Goal: Task Accomplishment & Management: Complete application form

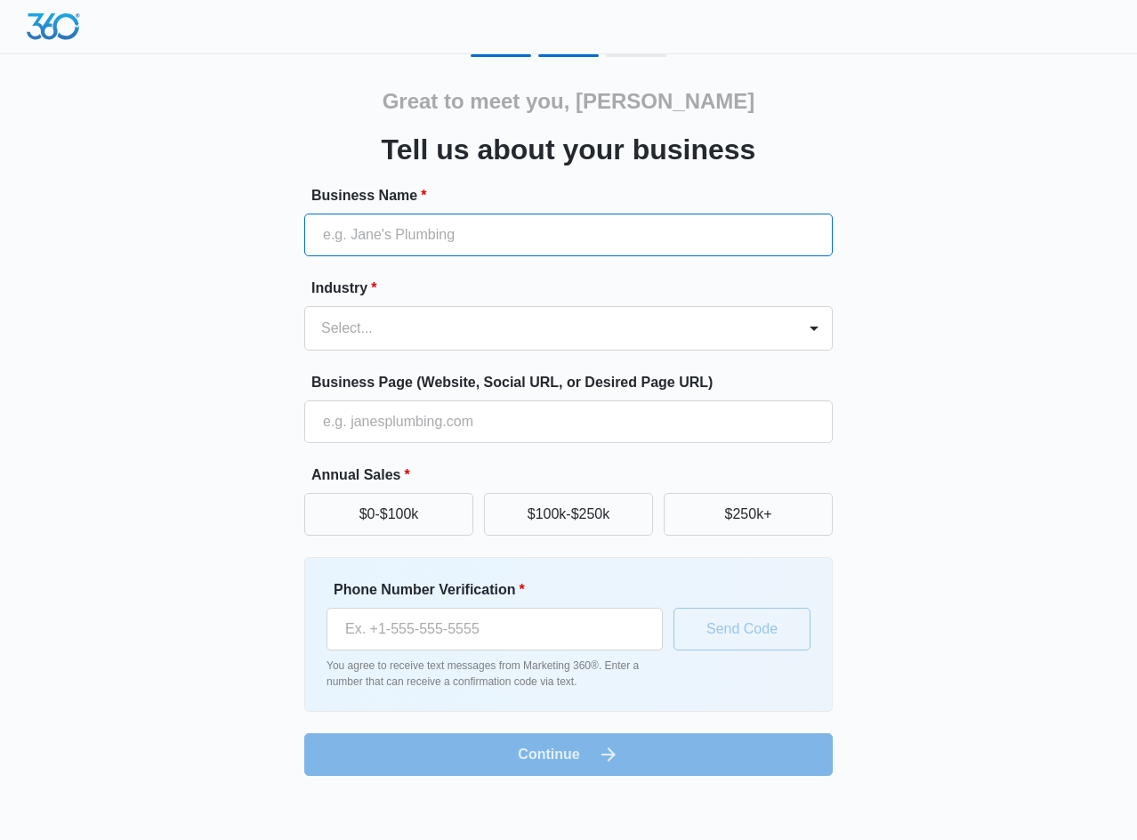
click at [395, 241] on input "Business Name *" at bounding box center [568, 235] width 529 height 43
type input "Infinity heating and cooling"
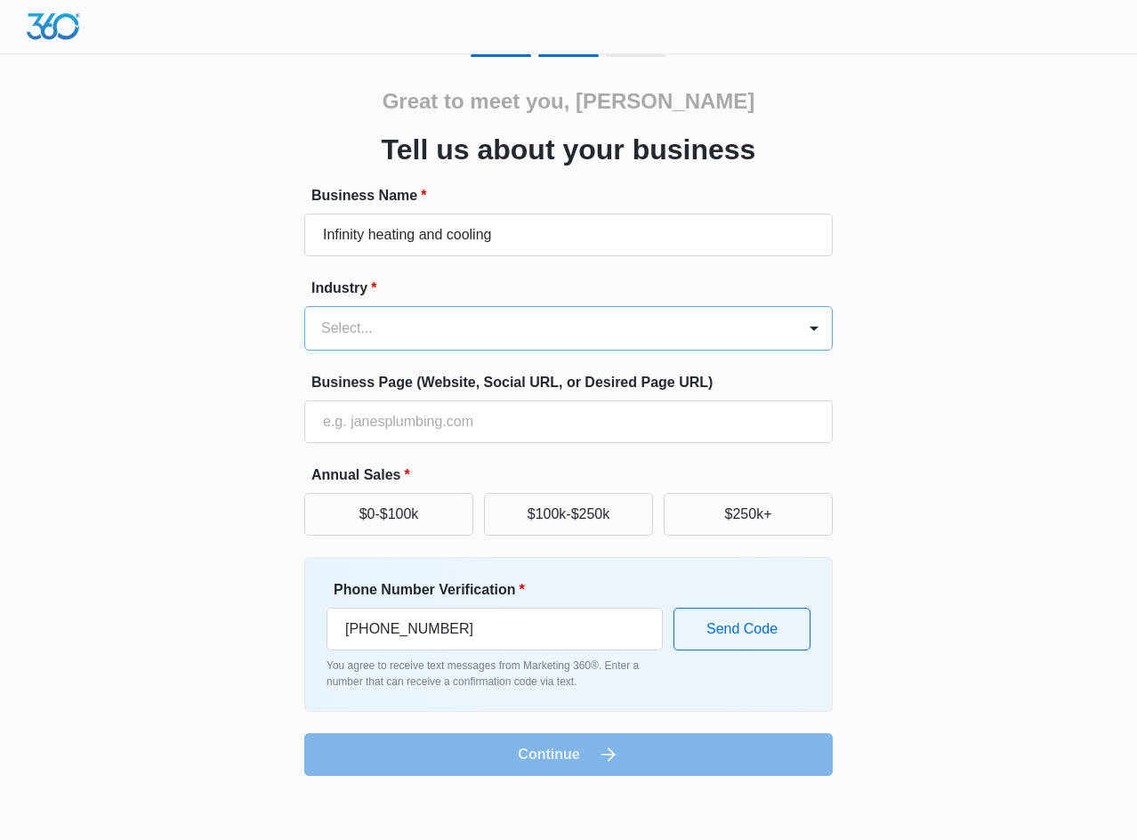
click at [436, 345] on div "Select..." at bounding box center [550, 328] width 491 height 43
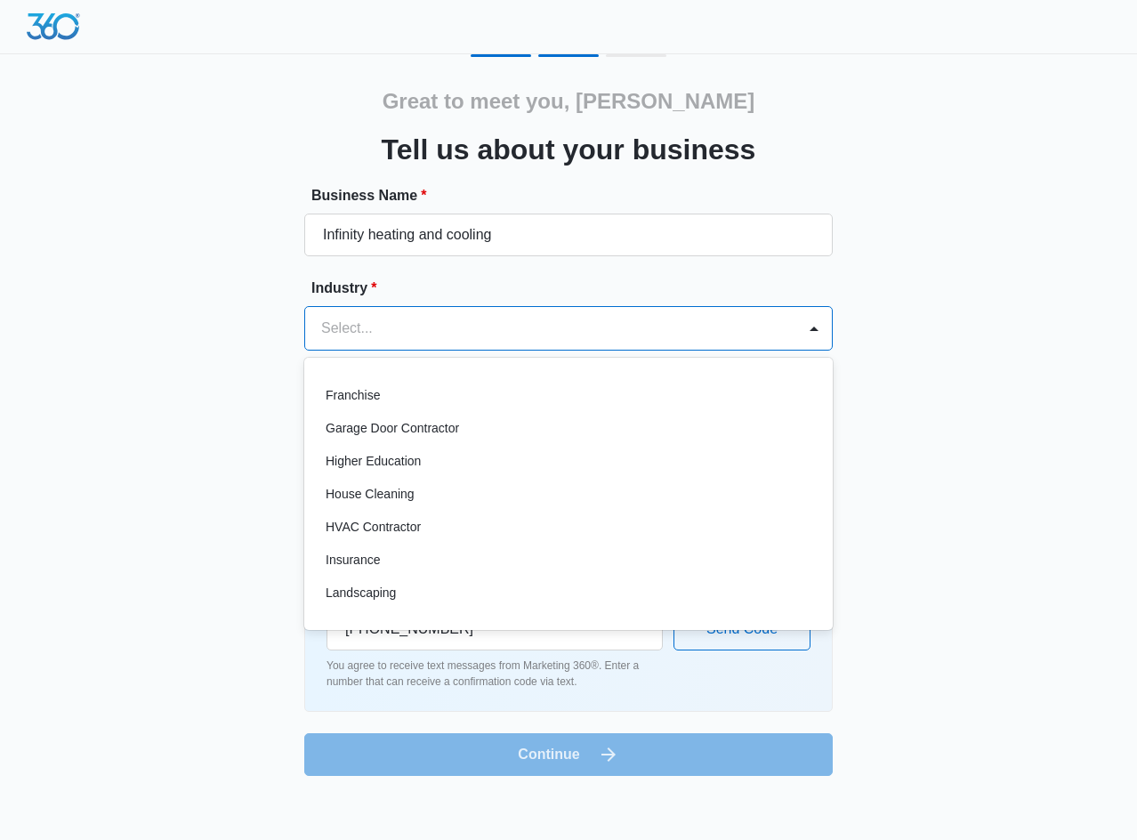
scroll to position [623, 0]
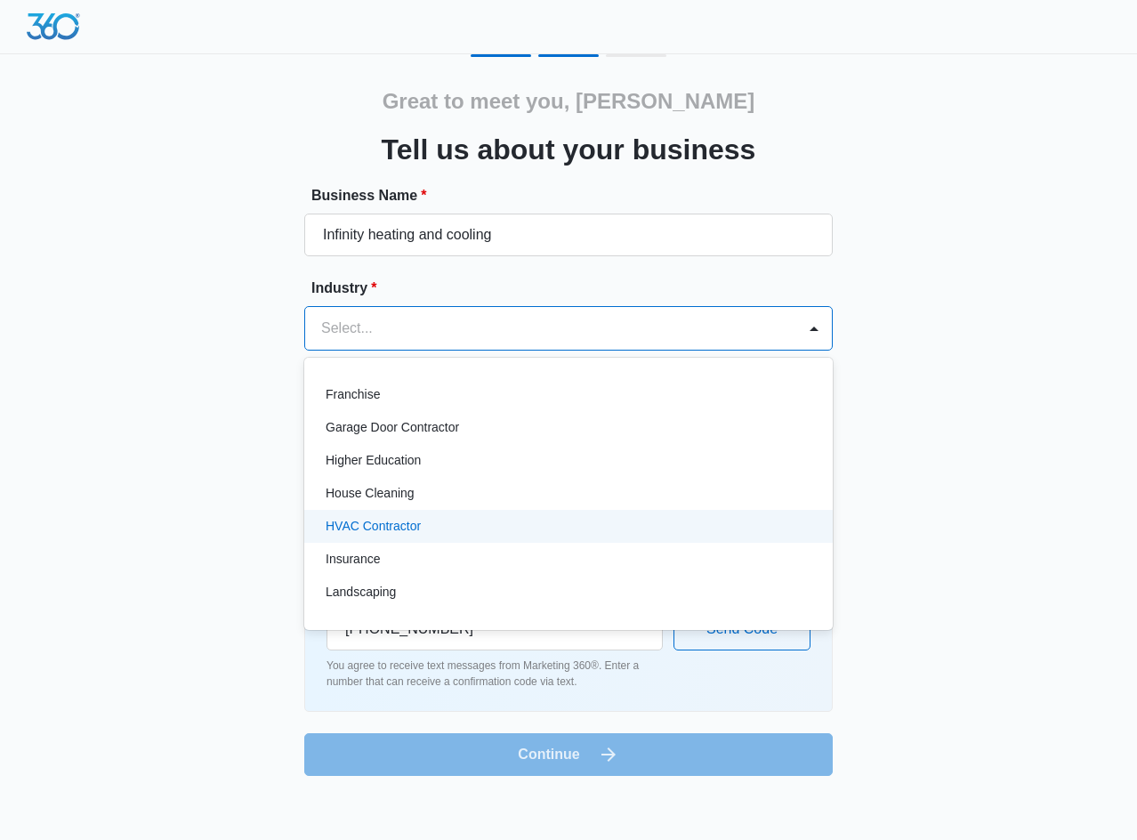
click at [409, 520] on p "HVAC Contractor" at bounding box center [373, 526] width 95 height 19
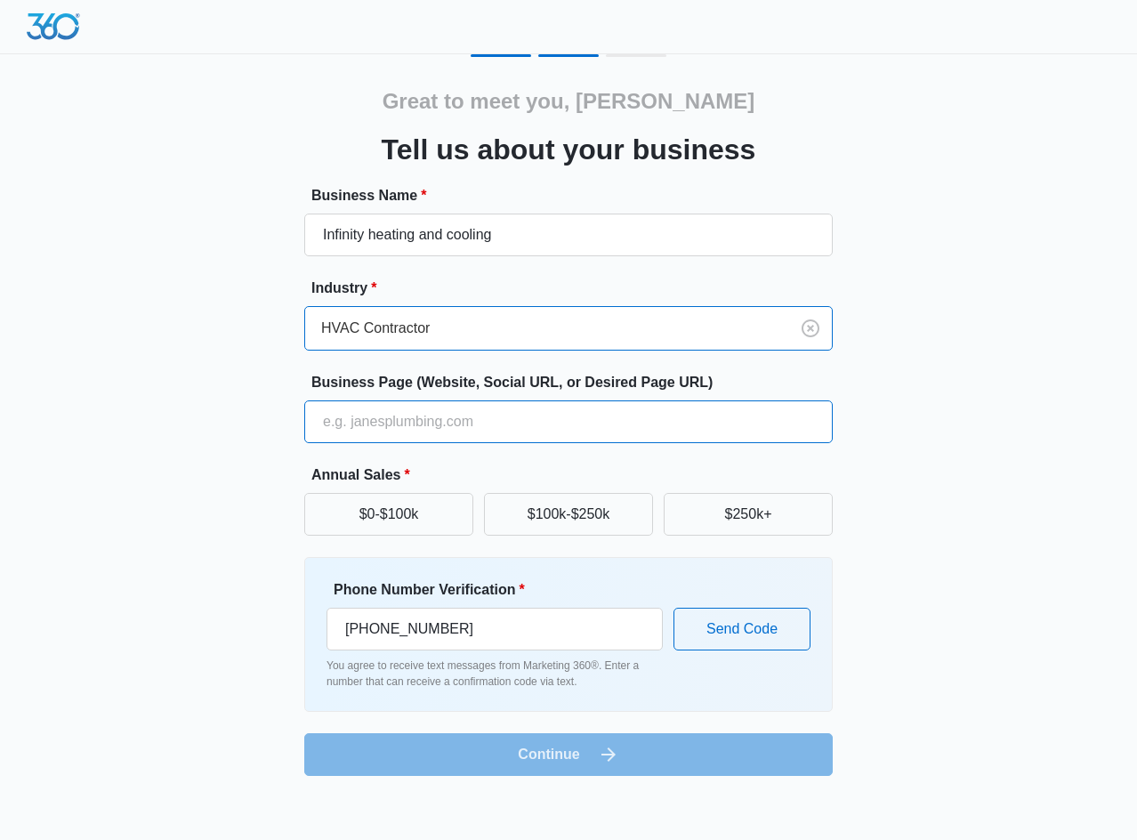
click at [408, 427] on input "Business Page (Website, Social URL, or Desired Page URL)" at bounding box center [568, 421] width 529 height 43
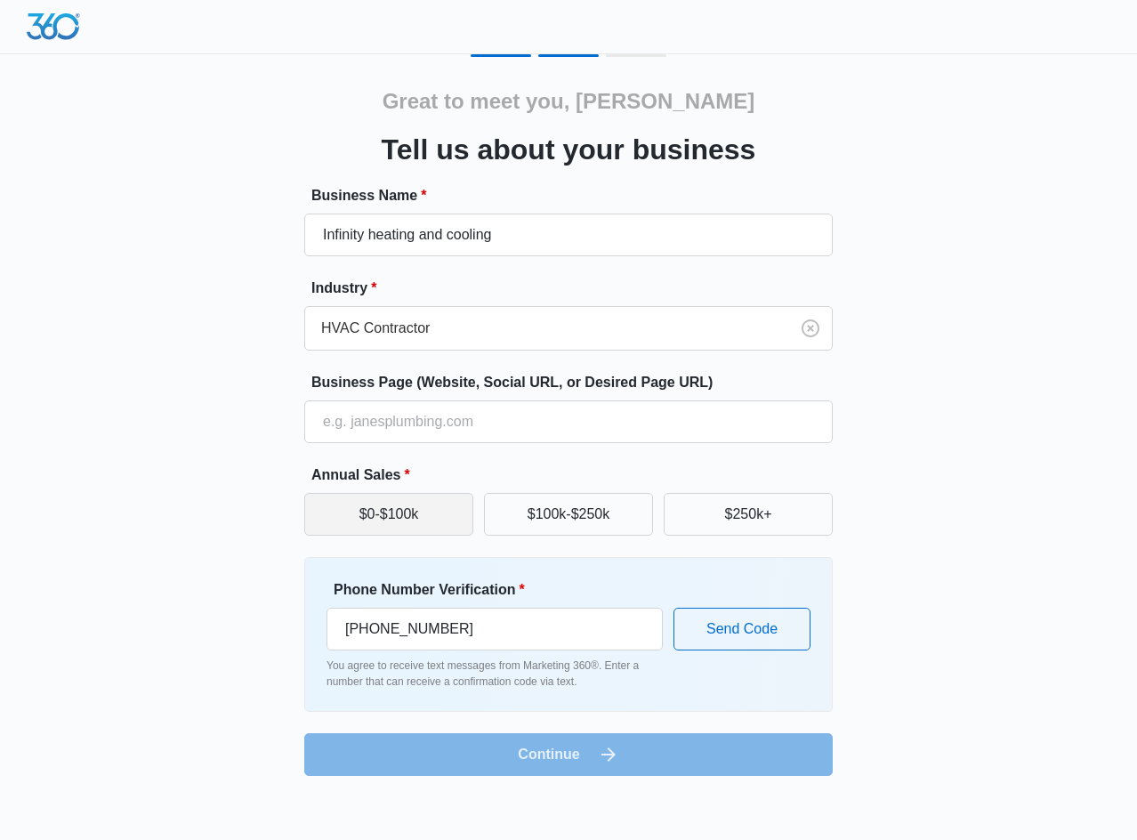
click at [408, 511] on button "$0-$100k" at bounding box center [388, 514] width 169 height 43
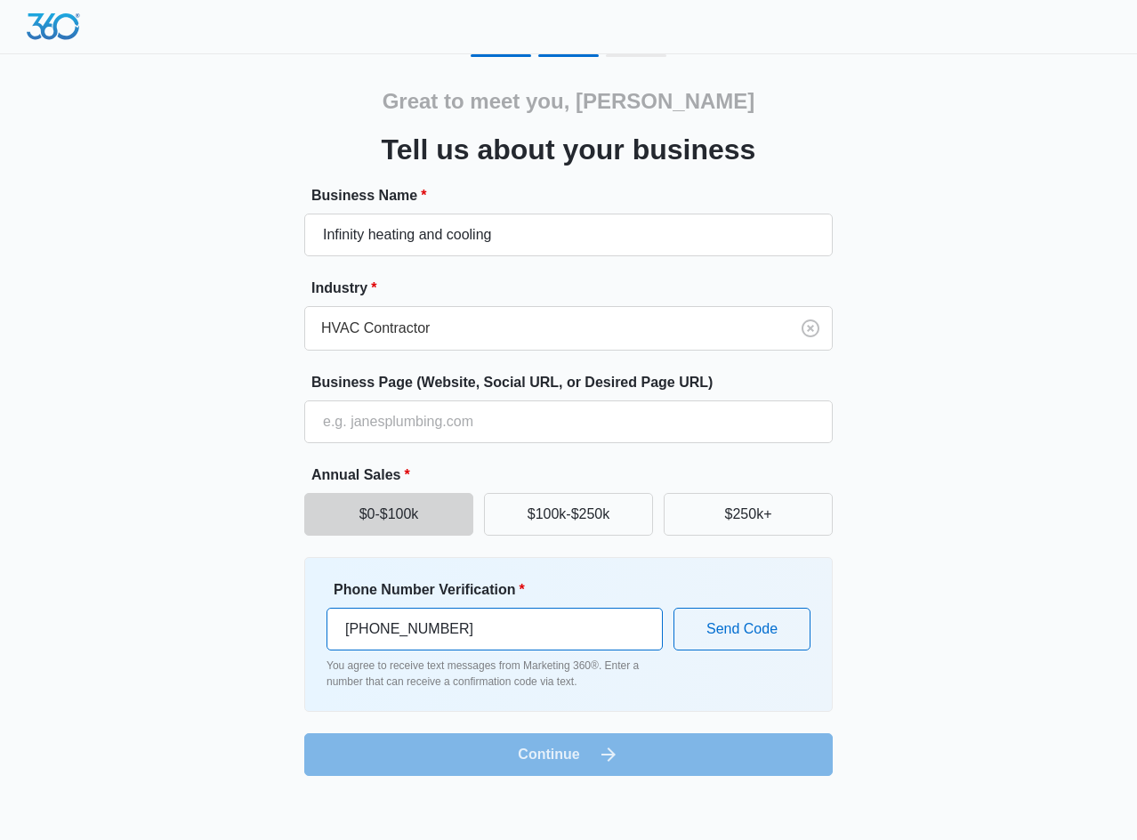
drag, startPoint x: 468, startPoint y: 631, endPoint x: 230, endPoint y: 618, distance: 237.9
click at [230, 618] on div "Great to meet you, [PERSON_NAME] Tell us about your business Business Name * In…" at bounding box center [569, 415] width 1068 height 722
type input "[PHONE_NUMBER]"
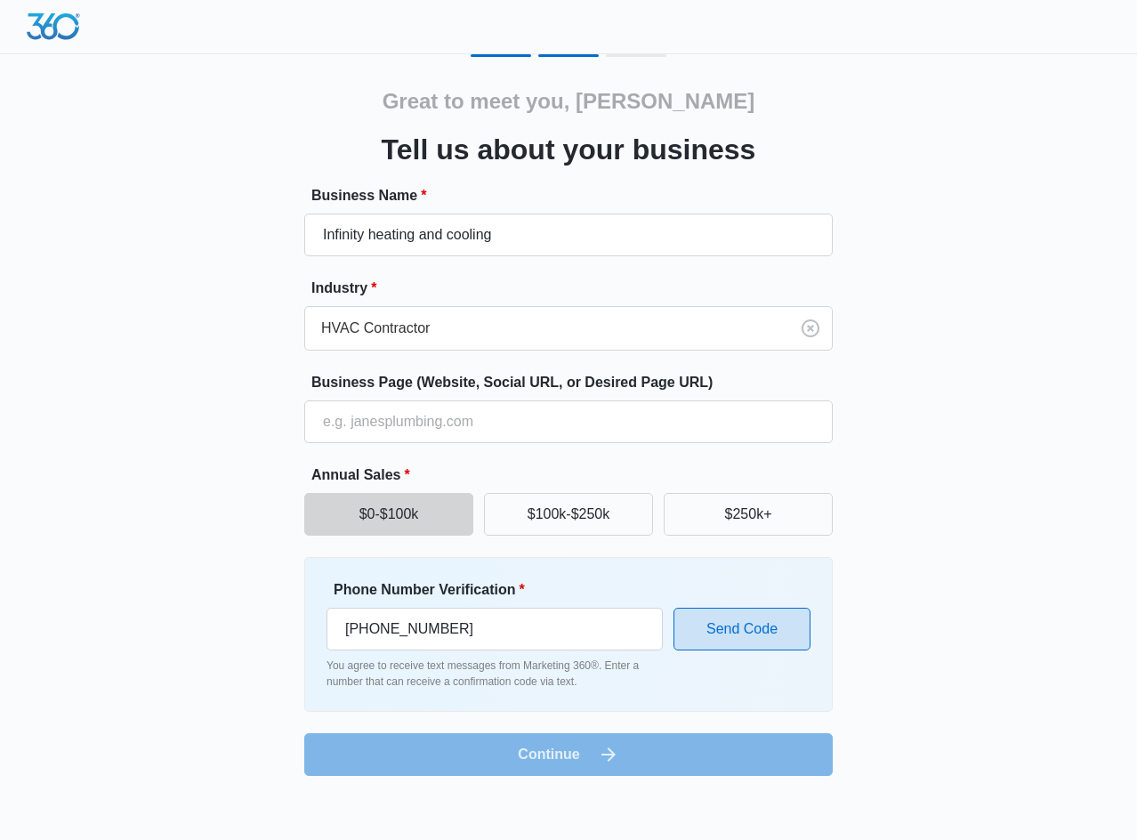
drag, startPoint x: 715, startPoint y: 607, endPoint x: 722, endPoint y: 619, distance: 14.3
click at [715, 608] on div "Phone Number Verification * [PHONE_NUMBER] You agree to receive text messages f…" at bounding box center [569, 634] width 484 height 110
click at [722, 620] on button "Send Code" at bounding box center [742, 629] width 137 height 43
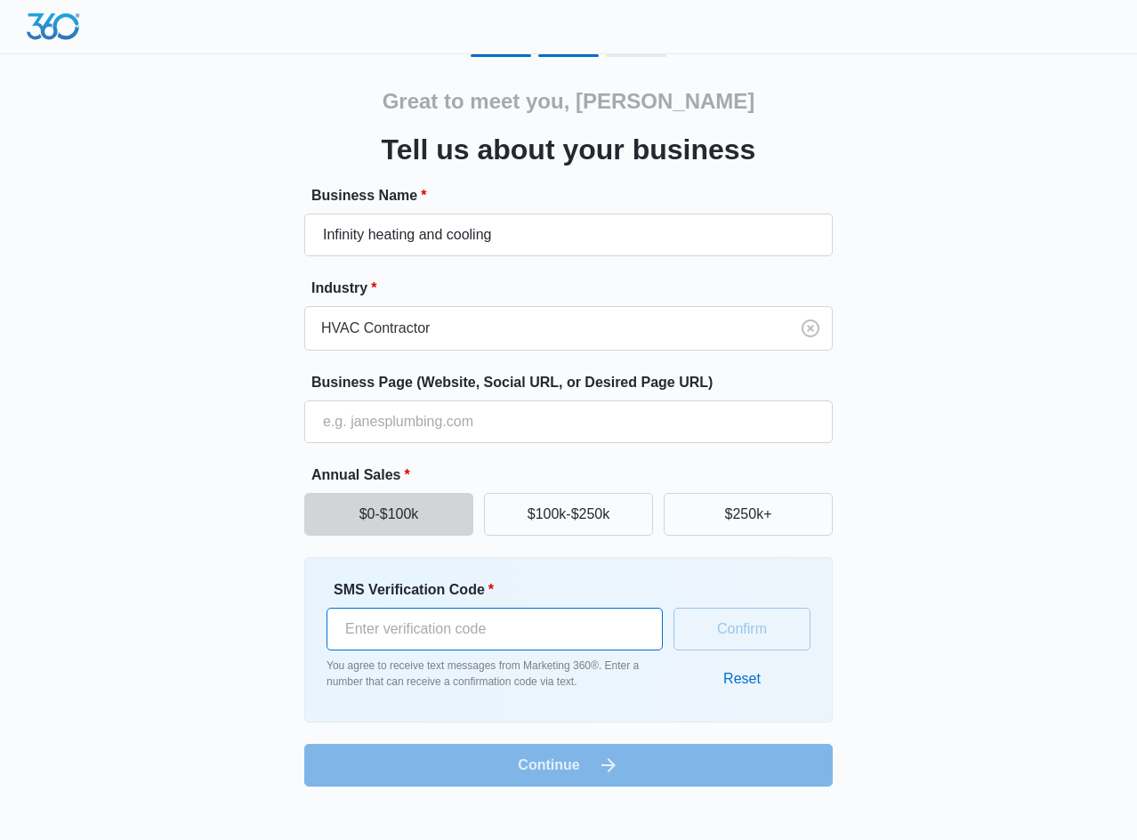
click at [622, 629] on input "SMS Verification Code *" at bounding box center [495, 629] width 336 height 43
type input "962771"
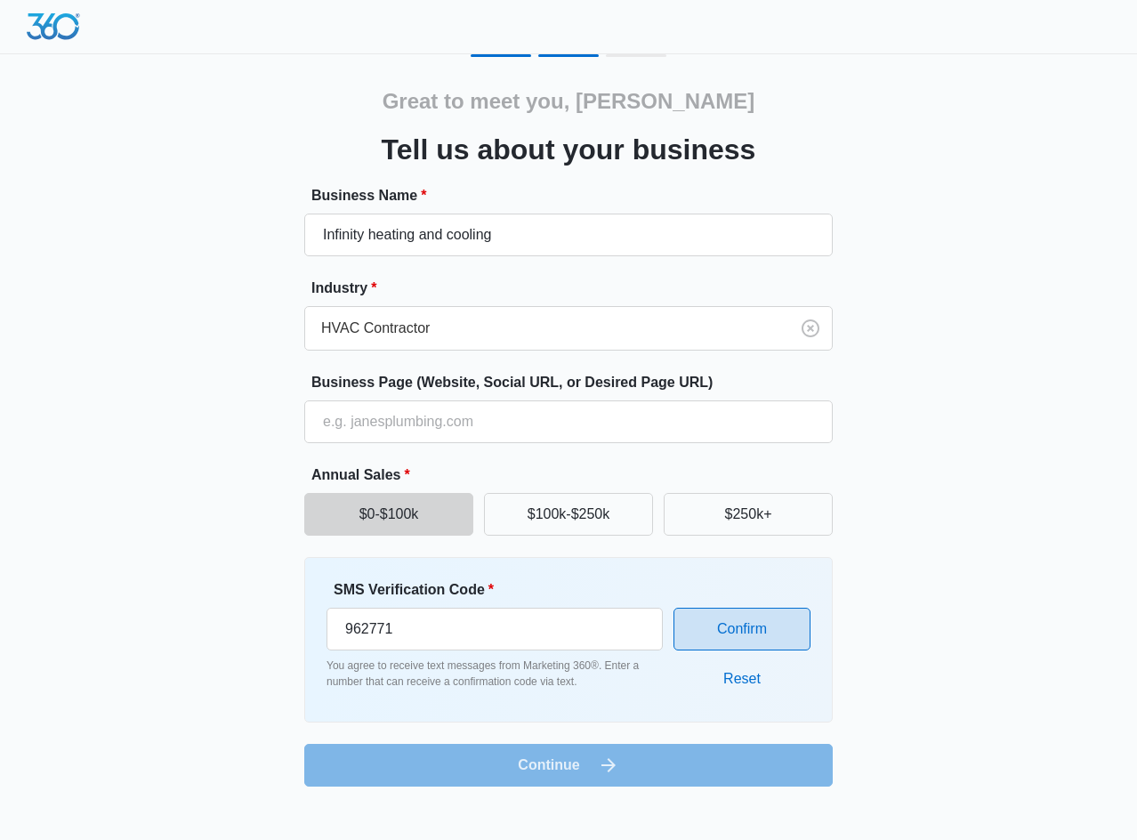
click at [770, 634] on button "Confirm" at bounding box center [742, 629] width 137 height 43
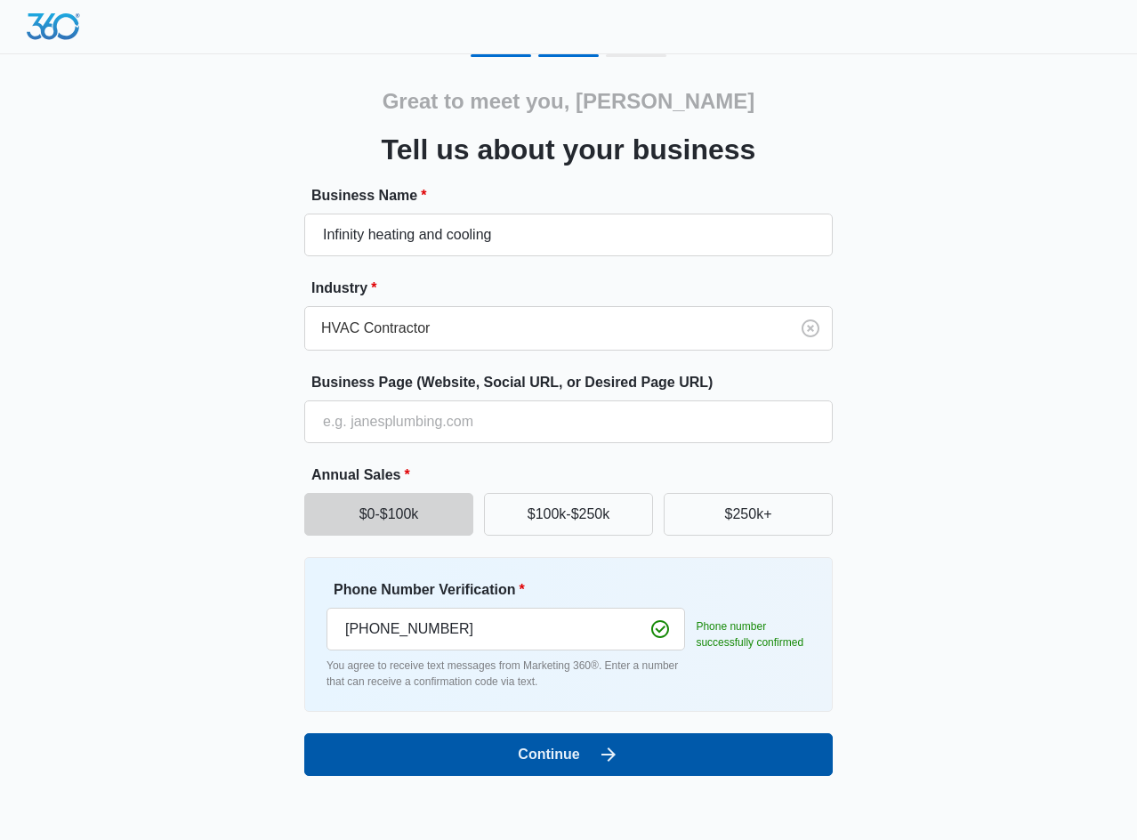
click at [572, 763] on button "Continue" at bounding box center [568, 754] width 529 height 43
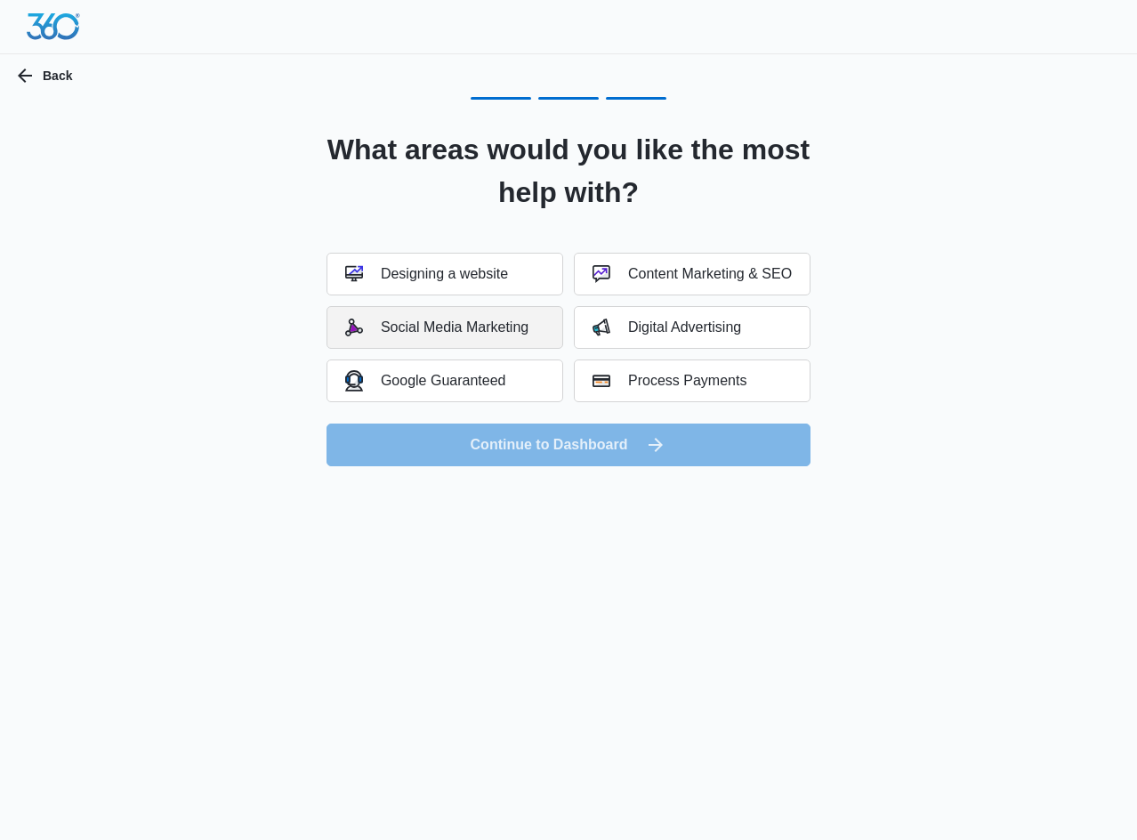
click at [457, 322] on div "Social Media Marketing" at bounding box center [436, 328] width 183 height 18
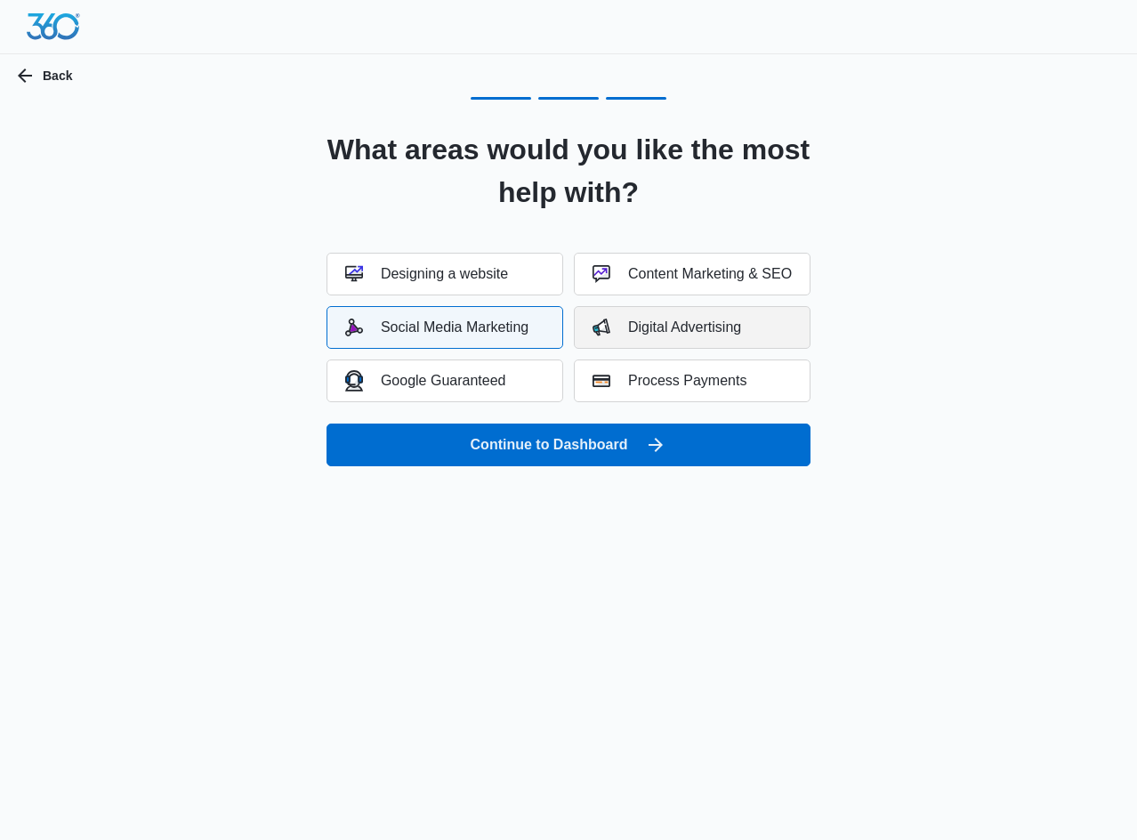
click at [675, 331] on div "Digital Advertising" at bounding box center [667, 328] width 149 height 18
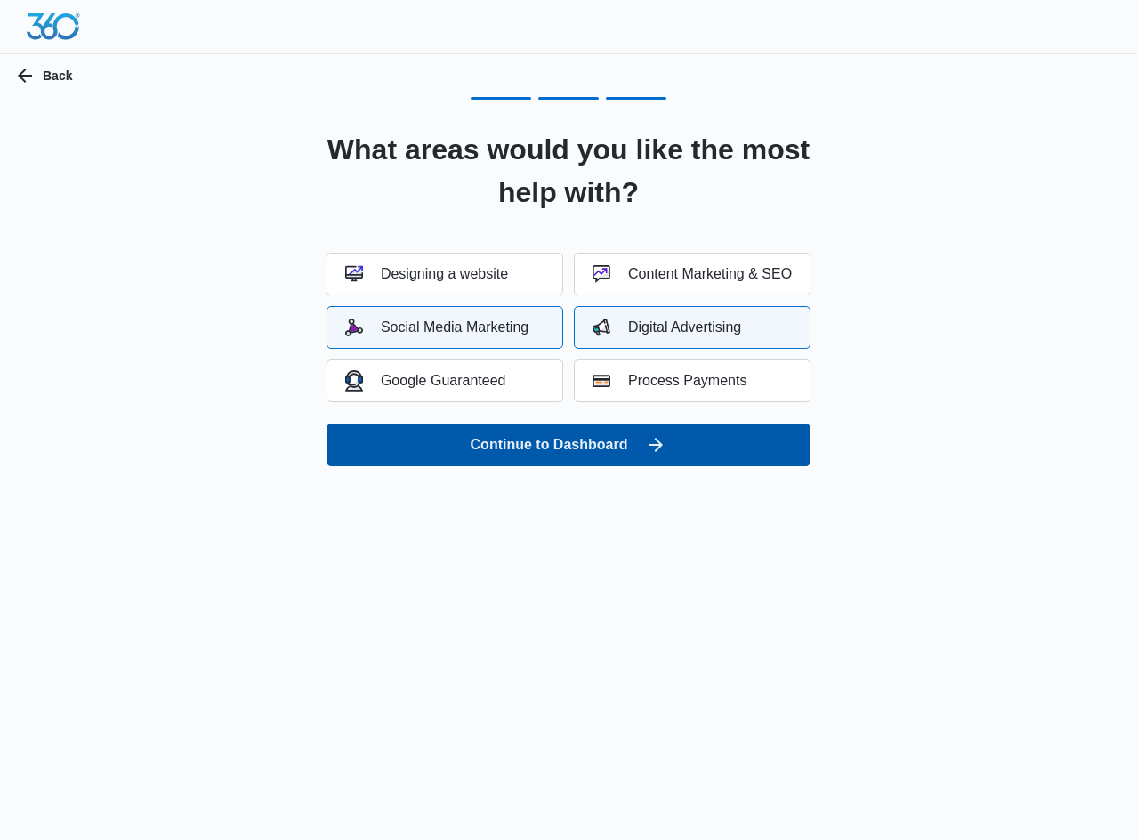
click at [673, 435] on button "Continue to Dashboard" at bounding box center [569, 445] width 484 height 43
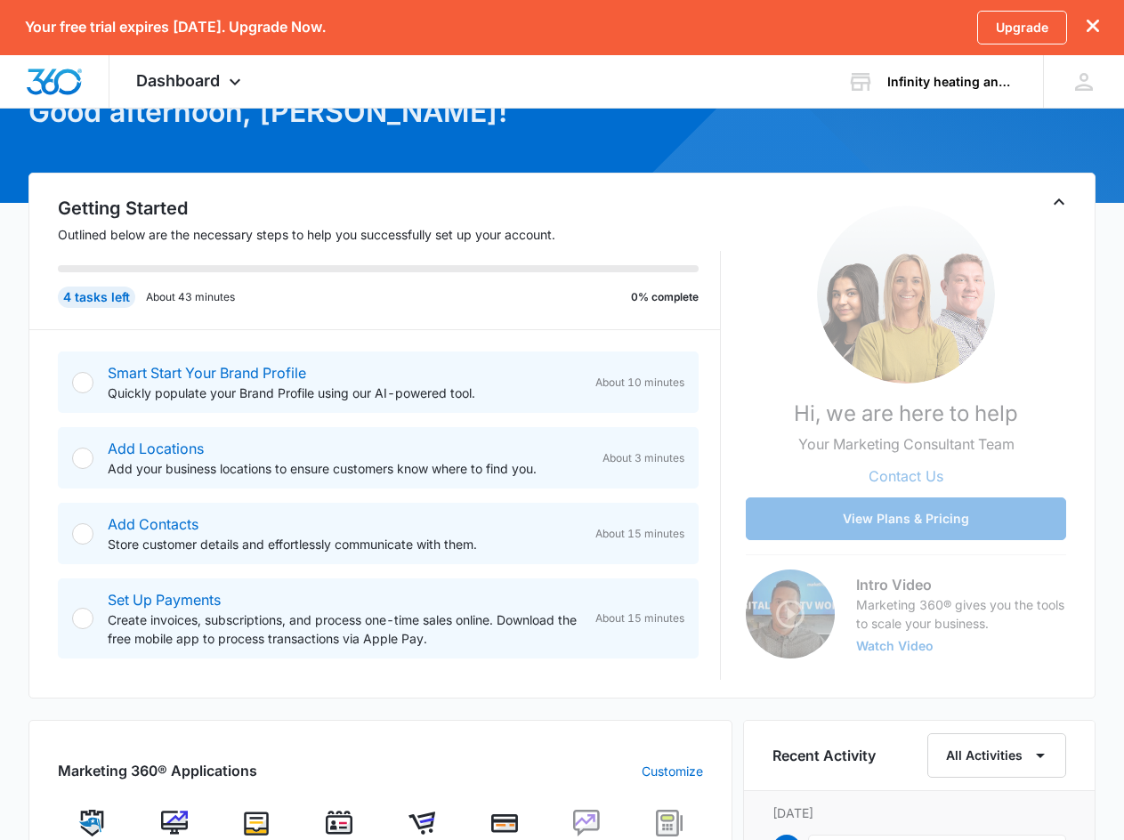
scroll to position [178, 0]
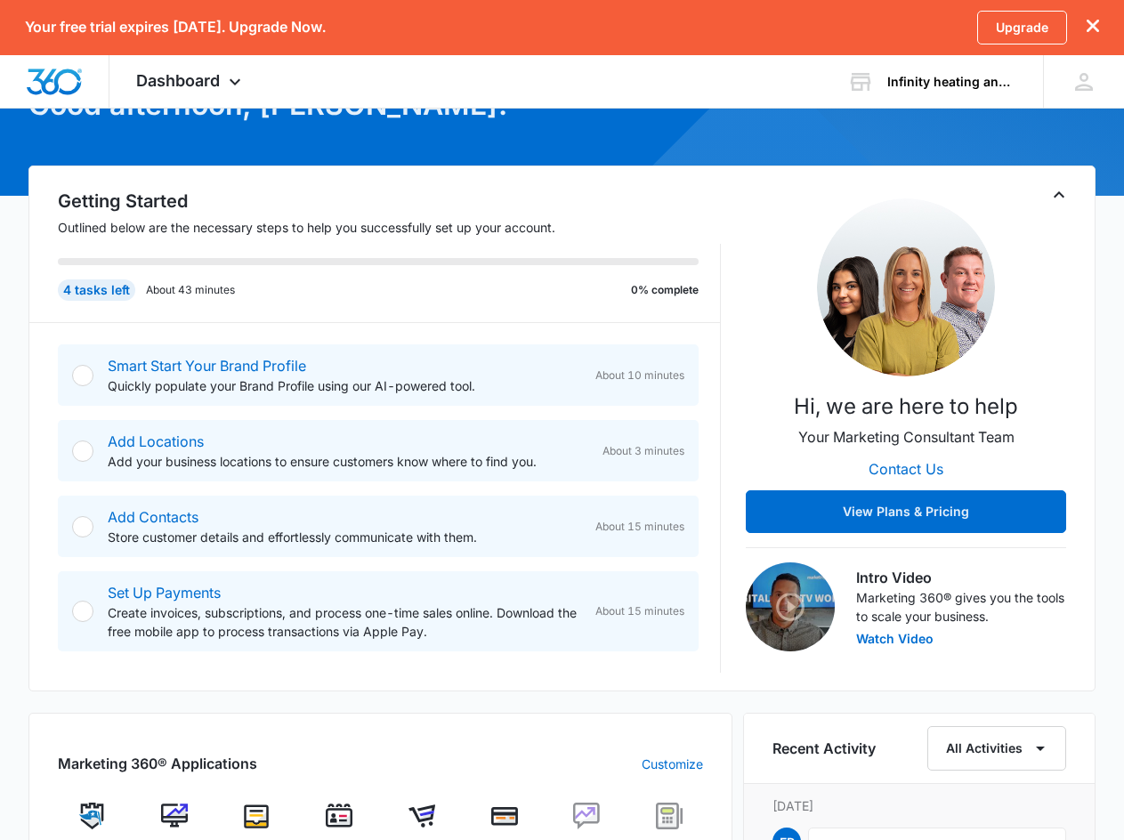
click at [1094, 25] on icon "dismiss this dialog" at bounding box center [1093, 26] width 12 height 12
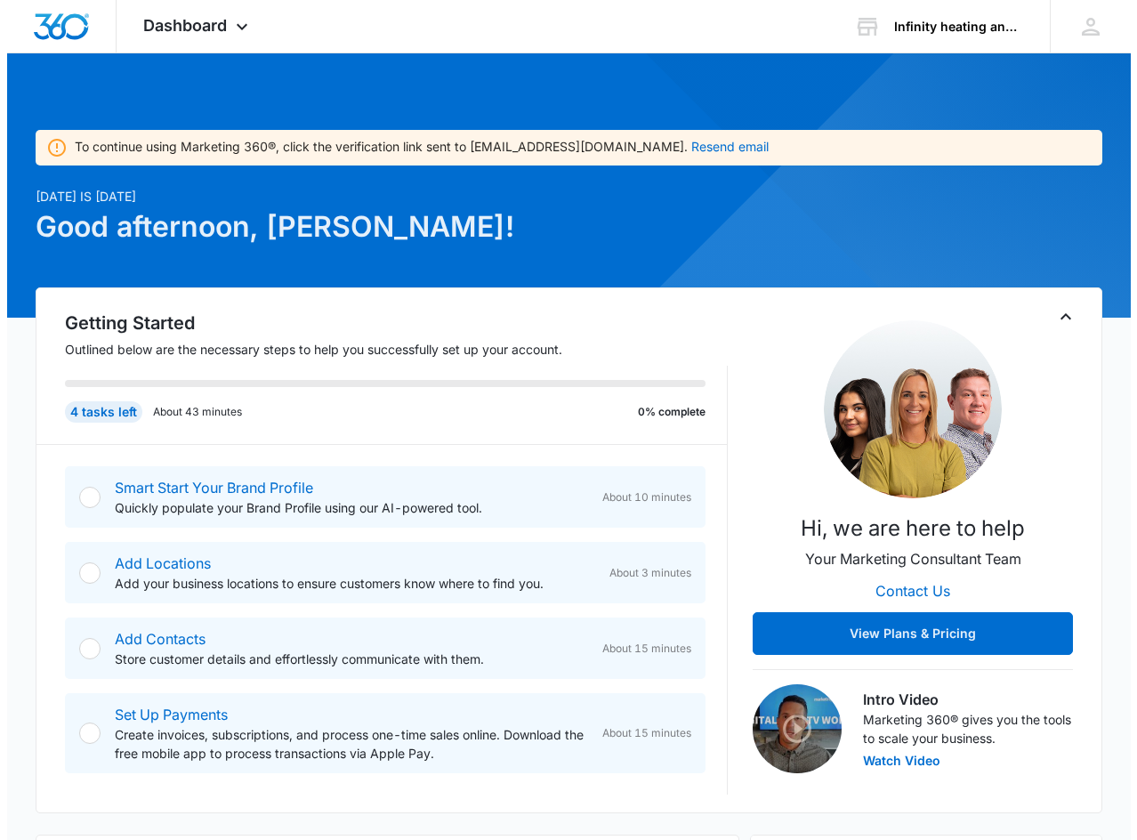
scroll to position [0, 0]
